Goal: Task Accomplishment & Management: Manage account settings

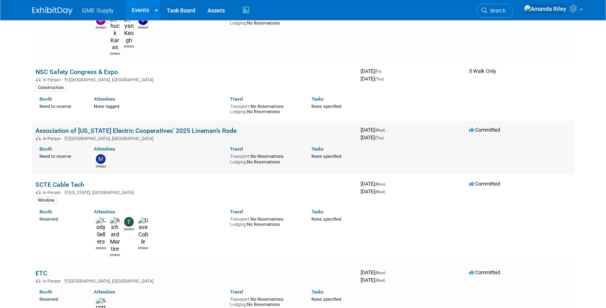
scroll to position [161, 0]
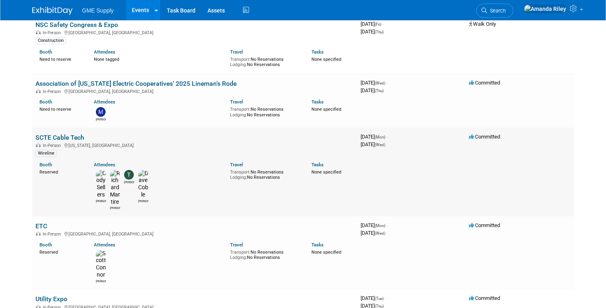
click at [64, 134] on link "SCTE Cable Tech" at bounding box center [59, 138] width 49 height 8
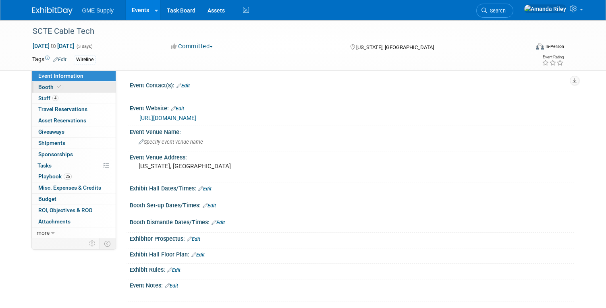
click at [48, 87] on span "Booth" at bounding box center [50, 87] width 25 height 6
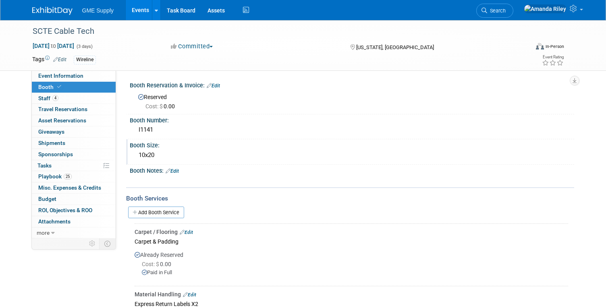
click at [151, 154] on div "10x20" at bounding box center [352, 155] width 433 height 12
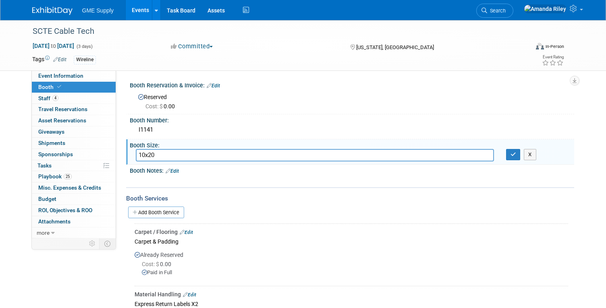
click at [151, 154] on input "10x20" at bounding box center [315, 155] width 358 height 12
click at [514, 157] on icon "button" at bounding box center [514, 154] width 6 height 5
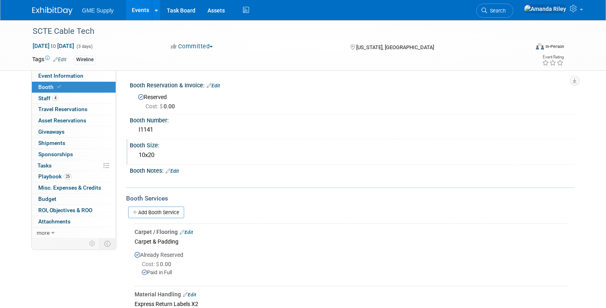
click at [54, 9] on img at bounding box center [52, 11] width 40 height 8
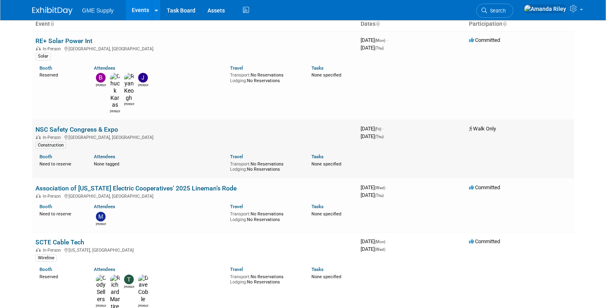
scroll to position [81, 0]
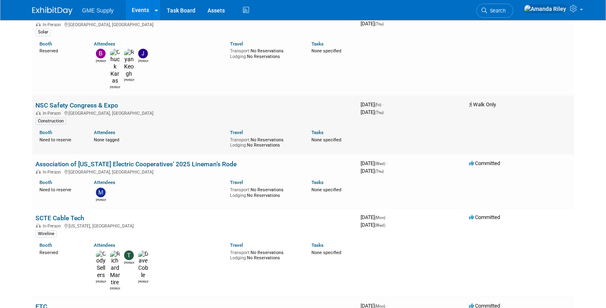
drag, startPoint x: 122, startPoint y: 76, endPoint x: 34, endPoint y: 79, distance: 87.9
click at [34, 96] on td "NSC Safety Congress & Expo In-Person Denver, CO Construction Booth Need to rese…" at bounding box center [194, 125] width 325 height 59
drag, startPoint x: 34, startPoint y: 79, endPoint x: 47, endPoint y: 79, distance: 13.3
copy link "NSC Safety Congress & Expo"
drag, startPoint x: 150, startPoint y: 137, endPoint x: 273, endPoint y: 152, distance: 124.3
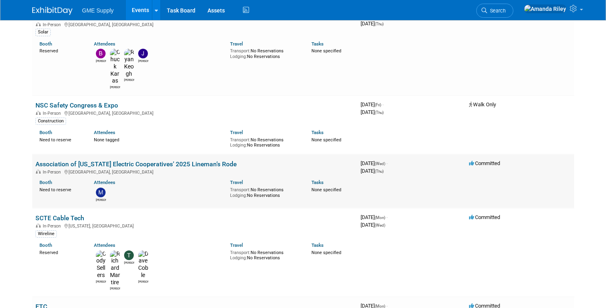
click at [273, 177] on div "Travel Transport: No Reservations Lodging: No Reservations" at bounding box center [265, 187] width 70 height 21
drag, startPoint x: 241, startPoint y: 140, endPoint x: 33, endPoint y: 136, distance: 207.7
click at [33, 154] on td "Association of Missouri Electric Cooperatives’ 2025 Lineman’s Rode In-Person Je…" at bounding box center [194, 181] width 325 height 54
copy link "Association of [US_STATE] Electric Cooperatives’ 2025 Lineman’s Rode"
